Goal: Task Accomplishment & Management: Use online tool/utility

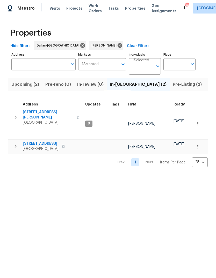
click at [13, 143] on icon "button" at bounding box center [15, 146] width 6 height 6
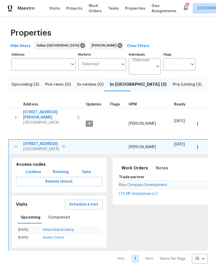
click at [198, 143] on button "button" at bounding box center [197, 146] width 11 height 11
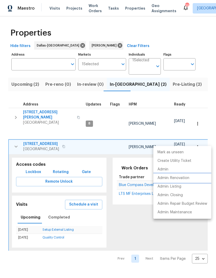
click at [180, 177] on p "Admin: Renovation" at bounding box center [174, 177] width 32 height 5
click at [179, 87] on div at bounding box center [108, 139] width 216 height 278
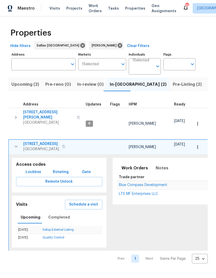
click at [208, 84] on span "Listed (11)" at bounding box center [218, 84] width 21 height 7
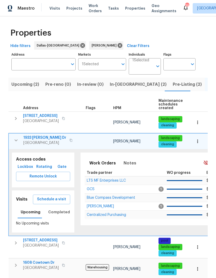
click at [15, 137] on icon "button" at bounding box center [16, 140] width 6 height 6
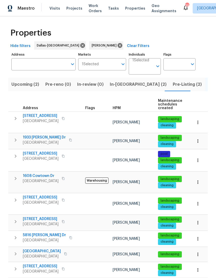
click at [13, 176] on icon "button" at bounding box center [15, 178] width 6 height 6
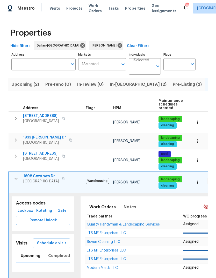
click at [61, 240] on span "Schedule a visit" at bounding box center [51, 243] width 29 height 6
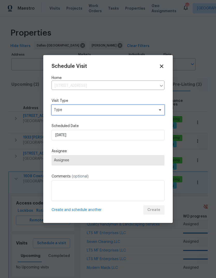
click at [135, 111] on span "Type" at bounding box center [104, 109] width 101 height 5
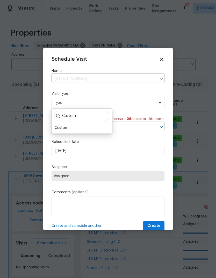
type input "Custom"
click at [64, 124] on div "Custom Custom" at bounding box center [82, 120] width 60 height 25
click at [64, 128] on div "Custom" at bounding box center [62, 127] width 14 height 5
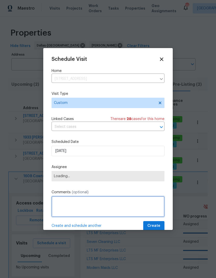
click at [68, 204] on textarea at bounding box center [108, 206] width 113 height 21
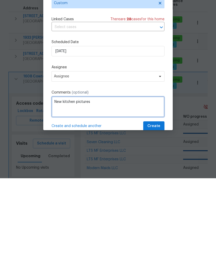
type textarea "New kitchen pictures"
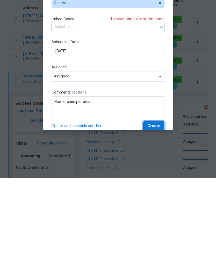
click at [152, 221] on button "Create" at bounding box center [154, 226] width 21 height 10
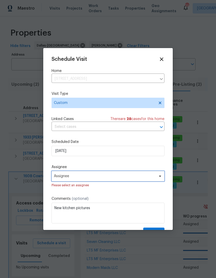
click at [137, 177] on span "Assignee" at bounding box center [105, 176] width 102 height 4
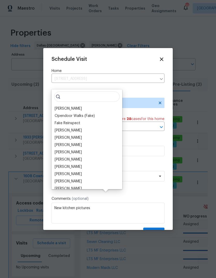
click at [67, 106] on div "[PERSON_NAME]" at bounding box center [68, 108] width 27 height 5
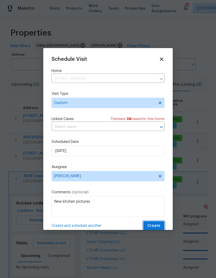
click at [156, 229] on span "Create" at bounding box center [154, 225] width 13 height 6
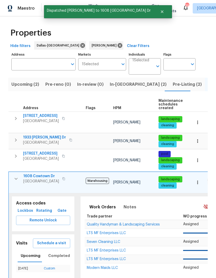
click at [14, 175] on icon "button" at bounding box center [16, 178] width 6 height 6
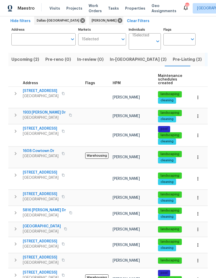
scroll to position [25, 0]
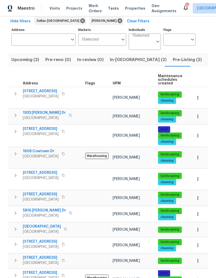
click at [117, 56] on span "In-[GEOGRAPHIC_DATA] (2)" at bounding box center [138, 59] width 57 height 7
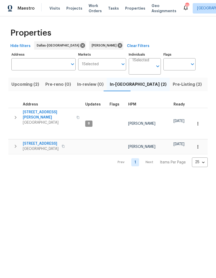
click at [33, 111] on span "[STREET_ADDRESS][PERSON_NAME]" at bounding box center [48, 115] width 51 height 10
click at [170, 91] on button "Pre-Listing (2)" at bounding box center [187, 84] width 35 height 13
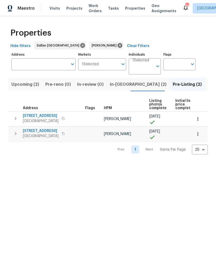
click at [197, 121] on icon "button" at bounding box center [198, 118] width 5 height 5
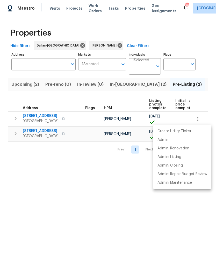
click at [121, 209] on div at bounding box center [108, 139] width 216 height 278
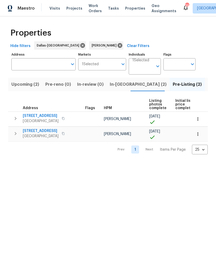
click at [15, 117] on icon "button" at bounding box center [15, 118] width 6 height 6
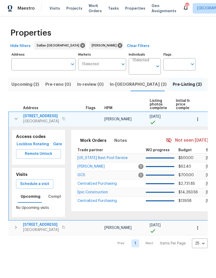
click at [37, 182] on span "Schedule a visit" at bounding box center [34, 184] width 29 height 6
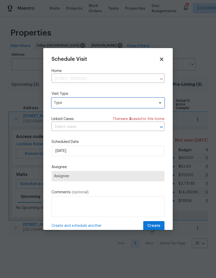
click at [135, 103] on span "Type" at bounding box center [104, 102] width 101 height 5
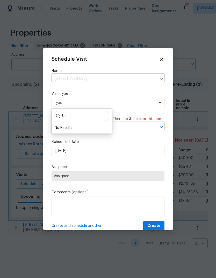
type input "U"
type input "C"
type input "Cus"
click at [68, 128] on div "Custom" at bounding box center [62, 127] width 14 height 5
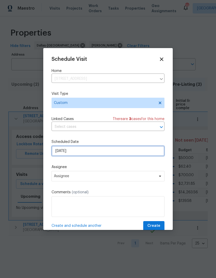
click at [86, 153] on input "[DATE]" at bounding box center [108, 151] width 113 height 10
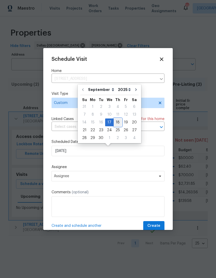
click at [117, 124] on div "18" at bounding box center [118, 122] width 8 height 7
type input "[DATE]"
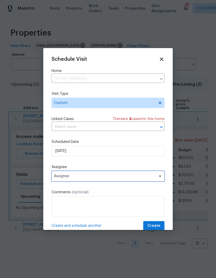
click at [96, 181] on span "Assignee" at bounding box center [108, 176] width 113 height 10
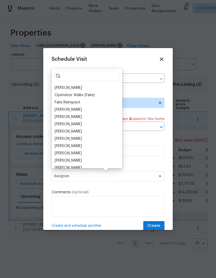
click at [74, 84] on div "[PERSON_NAME] Opendoor Walks (Fake) Fake Reinspect [PERSON_NAME] [PERSON_NAME] …" at bounding box center [87, 119] width 71 height 100
click at [79, 86] on div "[PERSON_NAME]" at bounding box center [68, 87] width 27 height 5
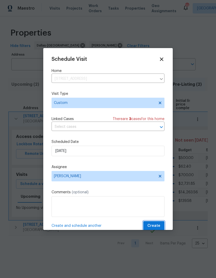
click at [157, 225] on span "Create" at bounding box center [154, 225] width 13 height 6
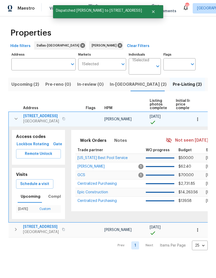
click at [15, 120] on icon "button" at bounding box center [16, 119] width 6 height 6
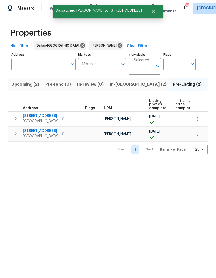
click at [121, 84] on span "In-[GEOGRAPHIC_DATA] (2)" at bounding box center [138, 84] width 57 height 7
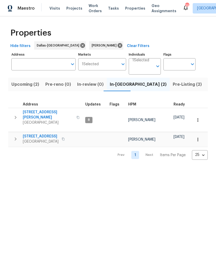
click at [25, 85] on span "Upcoming (2)" at bounding box center [25, 84] width 28 height 7
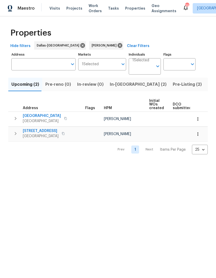
click at [120, 82] on span "In-[GEOGRAPHIC_DATA] (2)" at bounding box center [138, 84] width 57 height 7
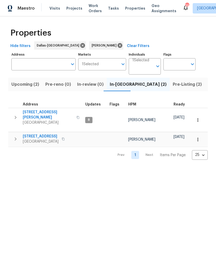
click at [26, 83] on span "Upcoming (2)" at bounding box center [25, 84] width 28 height 7
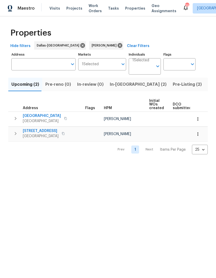
click at [22, 87] on span "Upcoming (2)" at bounding box center [25, 84] width 28 height 7
click at [12, 119] on button "button" at bounding box center [15, 118] width 10 height 10
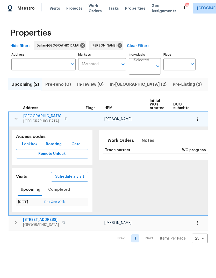
click at [15, 119] on icon "button" at bounding box center [16, 119] width 3 height 2
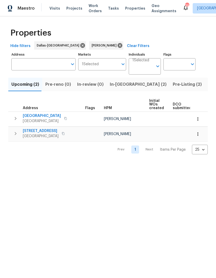
click at [137, 162] on html "Maestro Visits Projects Work Orders Tasks Properties Geo Assignments 39 [PERSON…" at bounding box center [108, 81] width 216 height 162
click at [119, 162] on html "Maestro Visits Projects Work Orders Tasks Properties Geo Assignments 39 [PERSON…" at bounding box center [108, 81] width 216 height 162
click at [118, 162] on html "Maestro Visits Projects Work Orders Tasks Properties Geo Assignments 39 [PERSON…" at bounding box center [108, 81] width 216 height 162
click at [155, 162] on html "Maestro Visits Projects Work Orders Tasks Properties Geo Assignments 39 [PERSON…" at bounding box center [108, 81] width 216 height 162
click at [208, 82] on span "Listed (11)" at bounding box center [218, 84] width 21 height 7
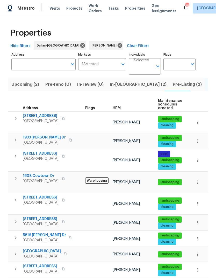
click at [35, 248] on span "[GEOGRAPHIC_DATA]" at bounding box center [42, 250] width 38 height 5
